Goal: Entertainment & Leisure: Consume media (video, audio)

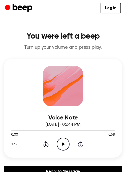
click at [64, 145] on icon "Play Audio" at bounding box center [63, 144] width 13 height 13
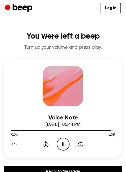
click at [64, 142] on icon "Pause Audio" at bounding box center [63, 144] width 13 height 13
click at [121, 1] on div "Log in Create Account" at bounding box center [63, 8] width 116 height 16
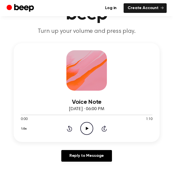
scroll to position [47, 0]
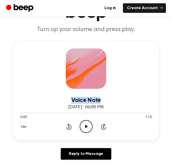
drag, startPoint x: 143, startPoint y: 30, endPoint x: 272, endPoint y: 35, distance: 129.8
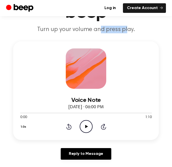
drag, startPoint x: 99, startPoint y: 25, endPoint x: 133, endPoint y: 25, distance: 34.1
click at [133, 25] on header "You were left a beep Turn up your volume and press play." at bounding box center [86, 9] width 160 height 48
drag, startPoint x: 144, startPoint y: 37, endPoint x: 196, endPoint y: 27, distance: 53.0
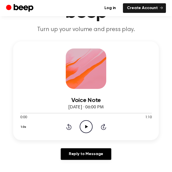
click at [86, 126] on icon at bounding box center [86, 126] width 3 height 3
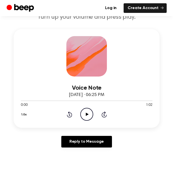
scroll to position [76, 0]
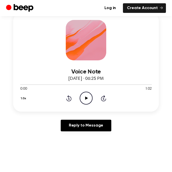
click at [92, 96] on circle at bounding box center [86, 98] width 12 height 12
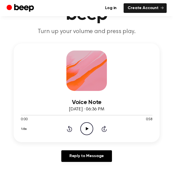
scroll to position [49, 0]
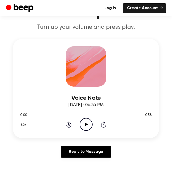
click at [89, 122] on icon "Play Audio" at bounding box center [86, 124] width 13 height 13
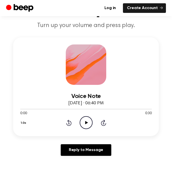
scroll to position [53, 0]
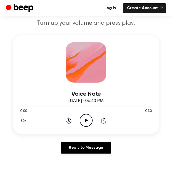
click at [85, 119] on icon "Play Audio" at bounding box center [86, 120] width 13 height 13
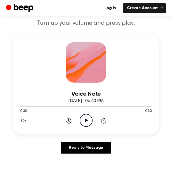
click at [70, 125] on div "1.0x Rewind 5 seconds Play Audio Skip 5 seconds" at bounding box center [85, 120] width 131 height 13
click at [70, 122] on icon "Rewind 5 seconds" at bounding box center [69, 120] width 6 height 7
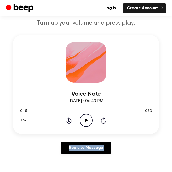
click at [70, 122] on icon "Rewind 5 seconds" at bounding box center [69, 120] width 6 height 7
click at [81, 122] on icon "Play Audio" at bounding box center [86, 120] width 13 height 13
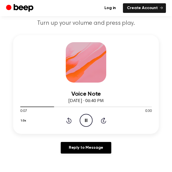
click at [69, 119] on icon at bounding box center [68, 121] width 5 height 6
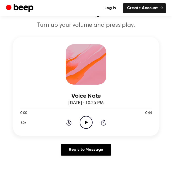
scroll to position [52, 0]
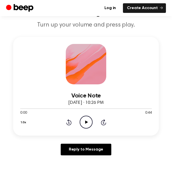
click at [86, 120] on icon "Play Audio" at bounding box center [86, 122] width 13 height 13
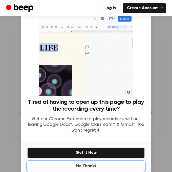
click at [83, 165] on button "No Thanks" at bounding box center [85, 166] width 117 height 10
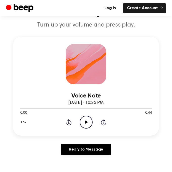
click at [83, 122] on icon "Play Audio" at bounding box center [86, 122] width 13 height 13
click at [70, 122] on icon "Rewind 5 seconds" at bounding box center [69, 122] width 6 height 7
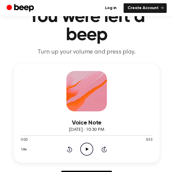
scroll to position [25, 0]
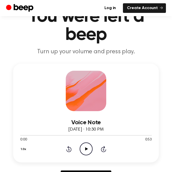
click at [84, 149] on icon "Play Audio" at bounding box center [86, 149] width 13 height 13
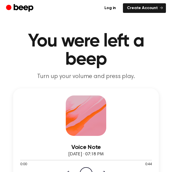
click at [87, 168] on icon "Play Audio" at bounding box center [86, 173] width 13 height 13
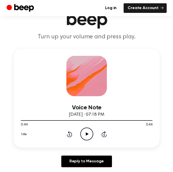
scroll to position [41, 0]
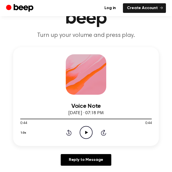
click at [90, 131] on icon "Play Audio" at bounding box center [86, 132] width 13 height 13
click at [88, 130] on icon "Pause Audio" at bounding box center [86, 132] width 13 height 13
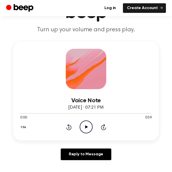
scroll to position [47, 0]
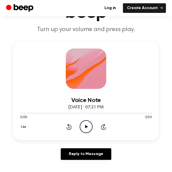
click at [86, 128] on icon "Play Audio" at bounding box center [86, 126] width 13 height 13
